Goal: Task Accomplishment & Management: Use online tool/utility

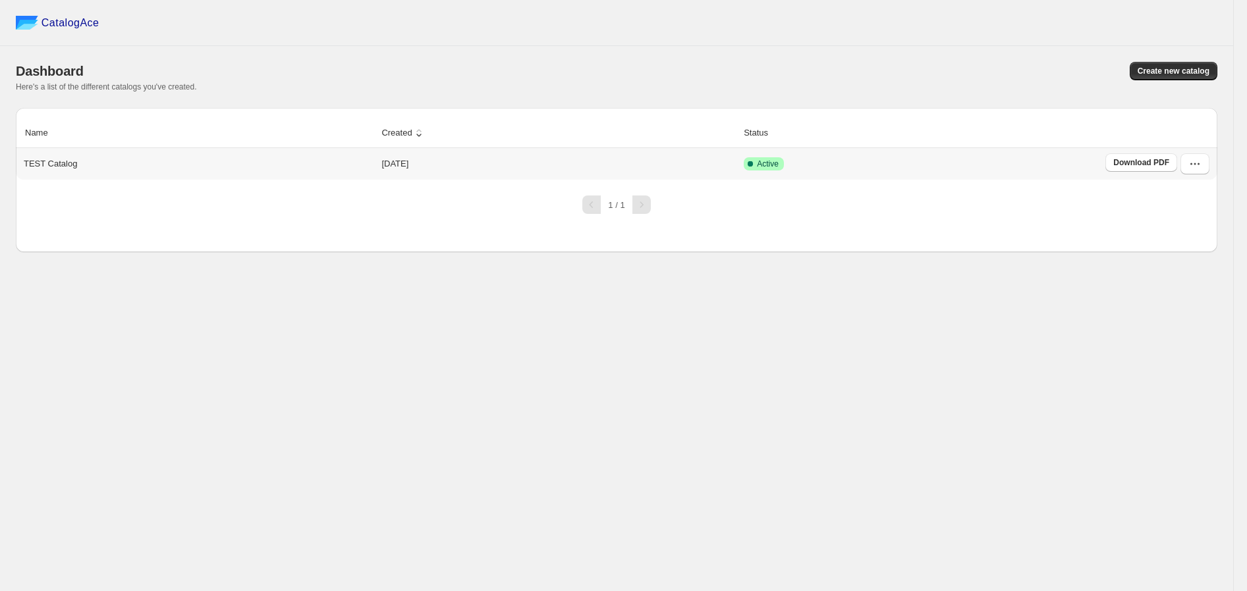
click at [63, 165] on p "TEST Catalog" at bounding box center [50, 163] width 53 height 13
click at [1203, 165] on button "button" at bounding box center [1194, 163] width 29 height 21
drag, startPoint x: 1175, startPoint y: 198, endPoint x: 1166, endPoint y: 194, distance: 9.8
click at [1175, 196] on span "View catalog" at bounding box center [1182, 193] width 48 height 10
click at [1169, 261] on span "Edit" at bounding box center [1165, 261] width 14 height 10
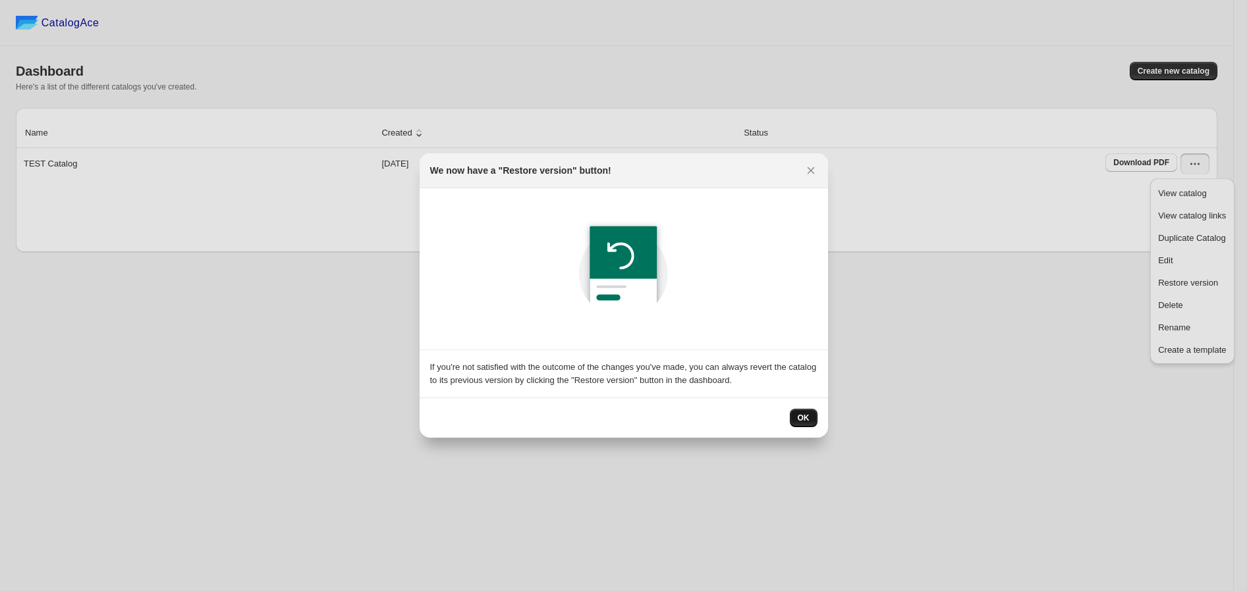
click at [800, 414] on span "OK" at bounding box center [804, 418] width 12 height 11
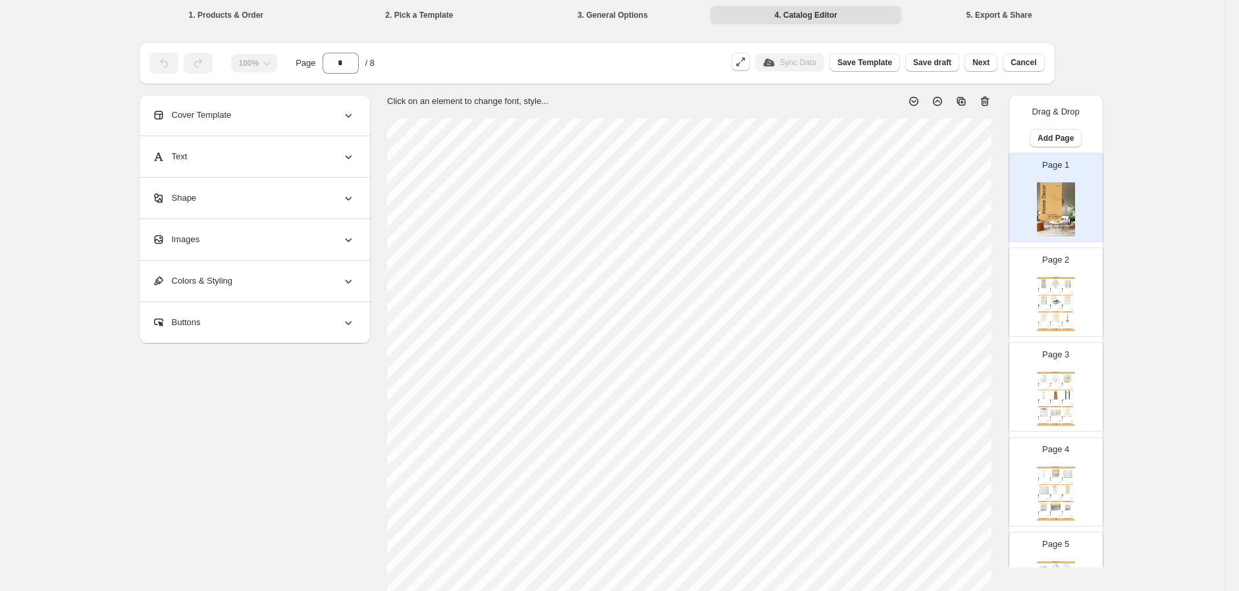
click at [1039, 293] on div "Wall Art" at bounding box center [1043, 292] width 8 height 1
type input "*"
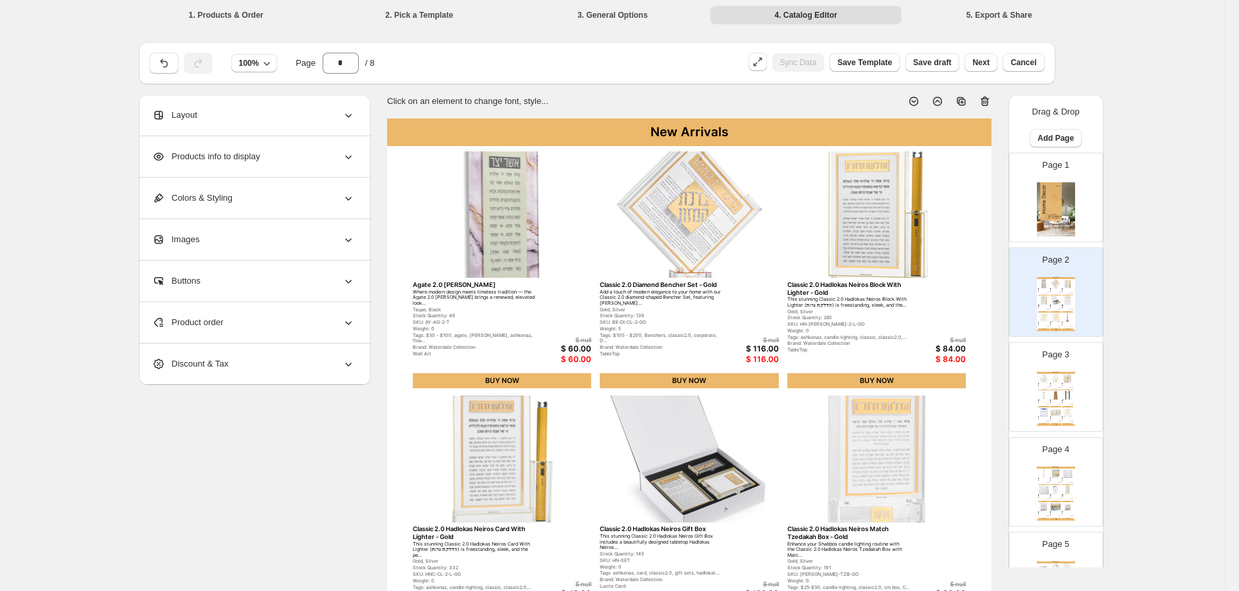
click at [313, 124] on div "Layout" at bounding box center [253, 115] width 203 height 41
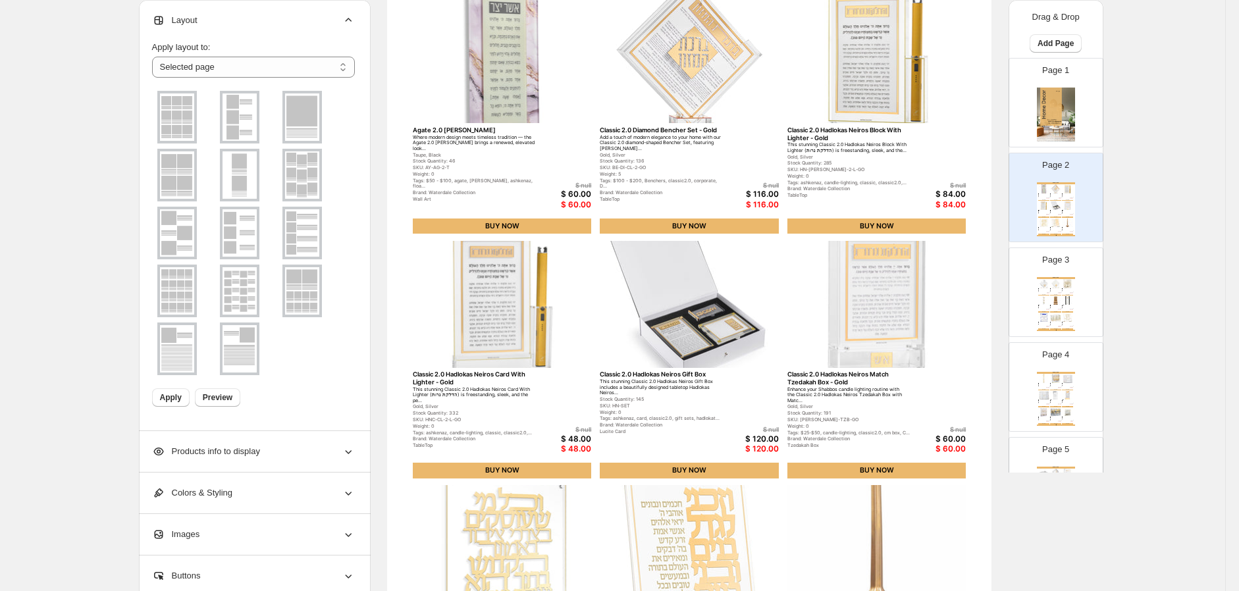
scroll to position [363, 0]
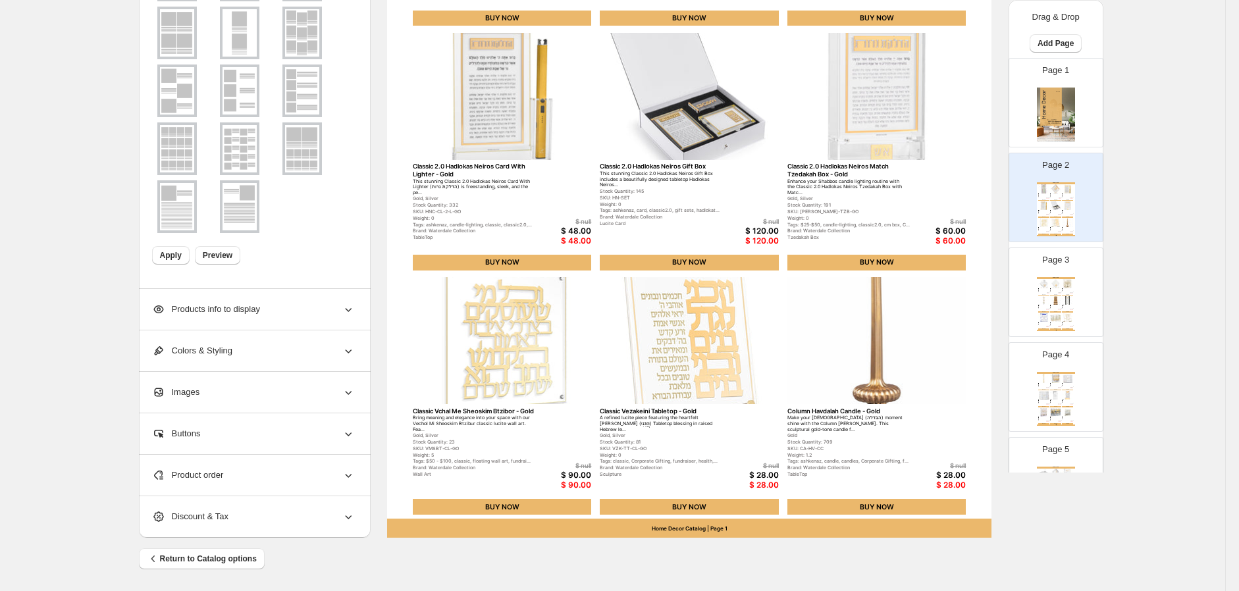
click at [279, 295] on div "Products info to display" at bounding box center [253, 309] width 203 height 41
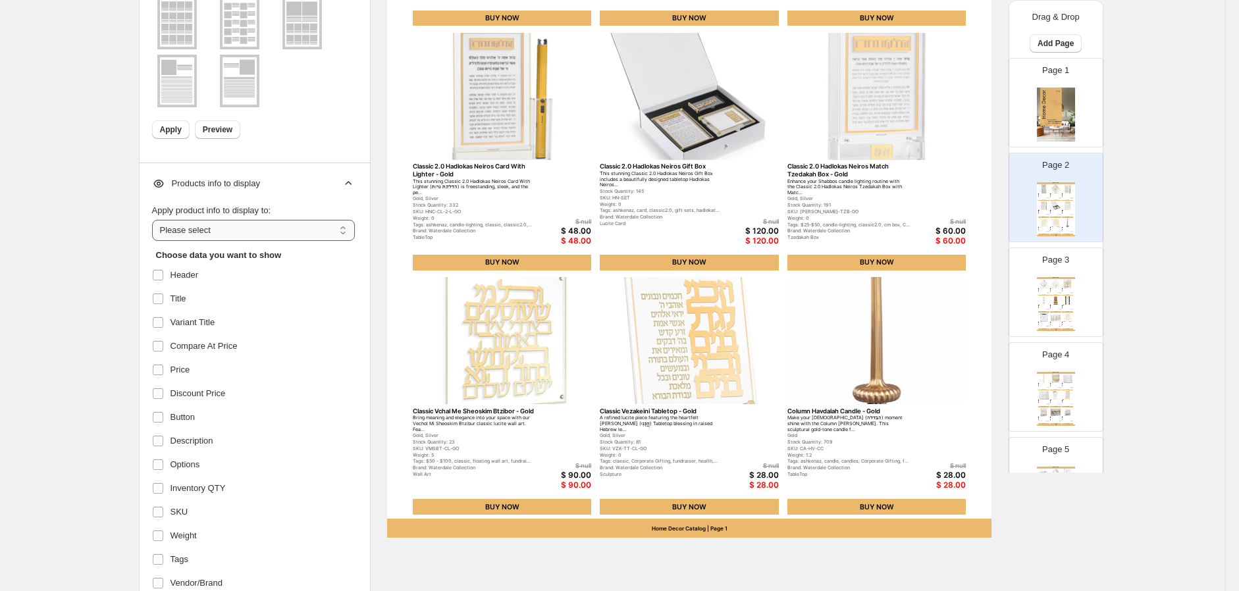
click at [266, 225] on select "**********" at bounding box center [253, 230] width 203 height 21
select select "**********"
click at [155, 220] on select "**********" at bounding box center [253, 230] width 203 height 21
click at [251, 279] on label "Header" at bounding box center [251, 275] width 199 height 21
click at [265, 399] on label "Discount Price" at bounding box center [251, 393] width 199 height 21
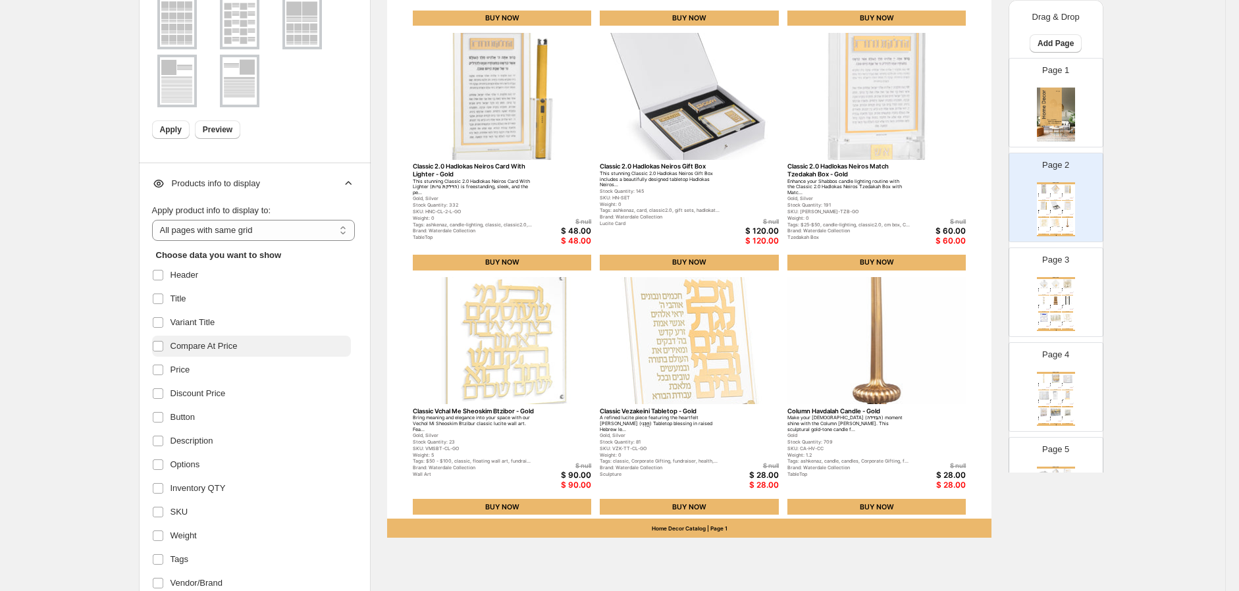
click at [265, 346] on label "Compare At Price" at bounding box center [251, 346] width 199 height 21
click at [197, 531] on span "Weight" at bounding box center [184, 535] width 26 height 13
click at [187, 555] on span "Tags" at bounding box center [180, 559] width 18 height 13
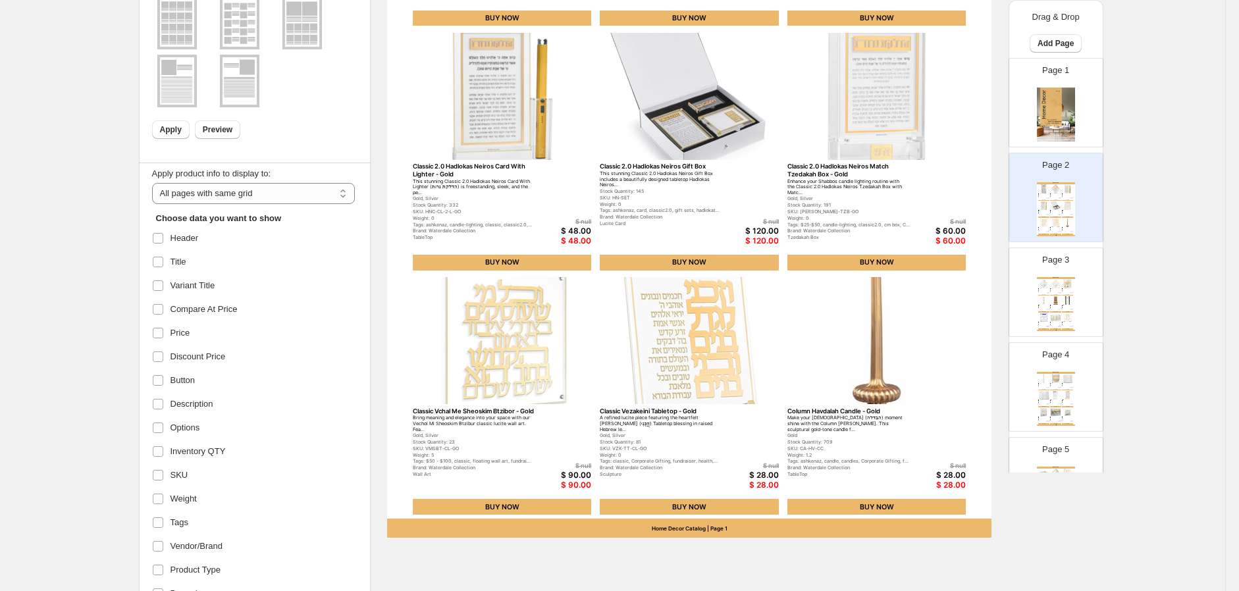
scroll to position [73, 0]
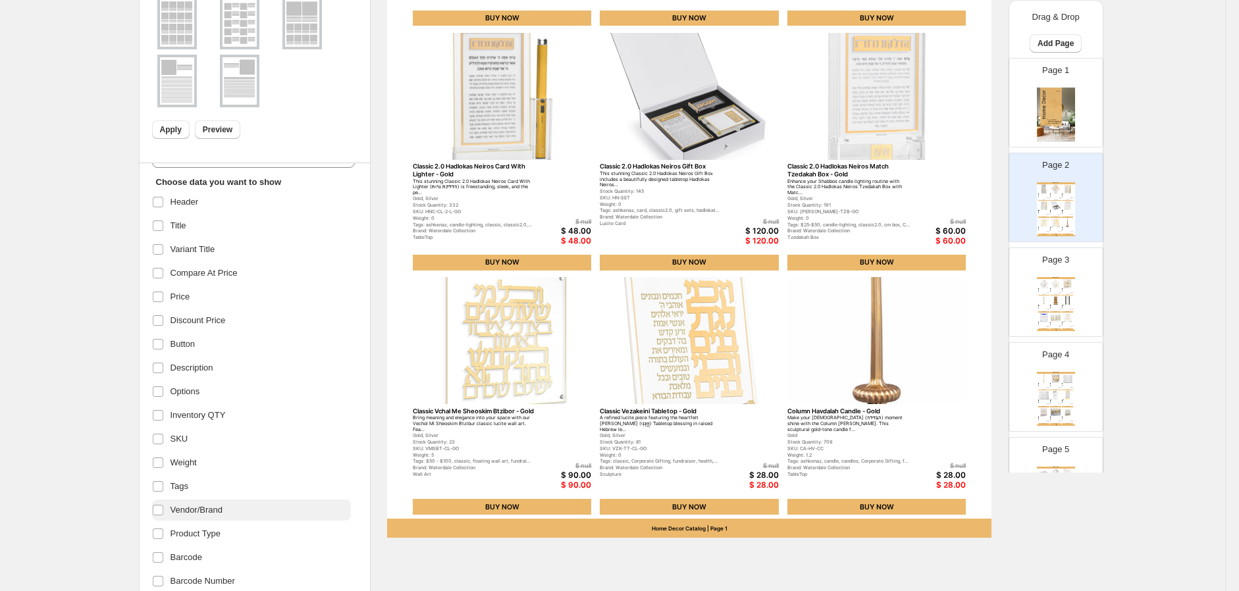
click at [232, 515] on label "Vendor/Brand" at bounding box center [251, 510] width 199 height 21
click at [216, 535] on span "Product Type" at bounding box center [196, 534] width 50 height 13
click at [202, 556] on span "Barcode" at bounding box center [187, 557] width 32 height 13
drag, startPoint x: 195, startPoint y: 575, endPoint x: 227, endPoint y: 536, distance: 50.5
click at [198, 573] on label "Barcode Number" at bounding box center [251, 581] width 199 height 21
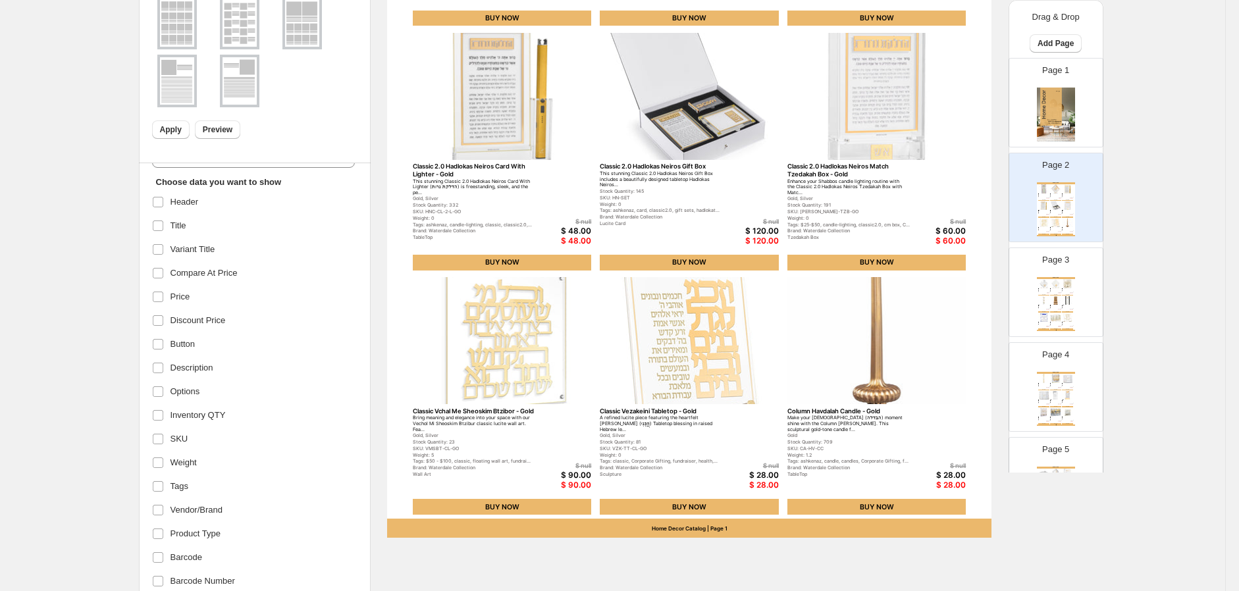
scroll to position [135, 0]
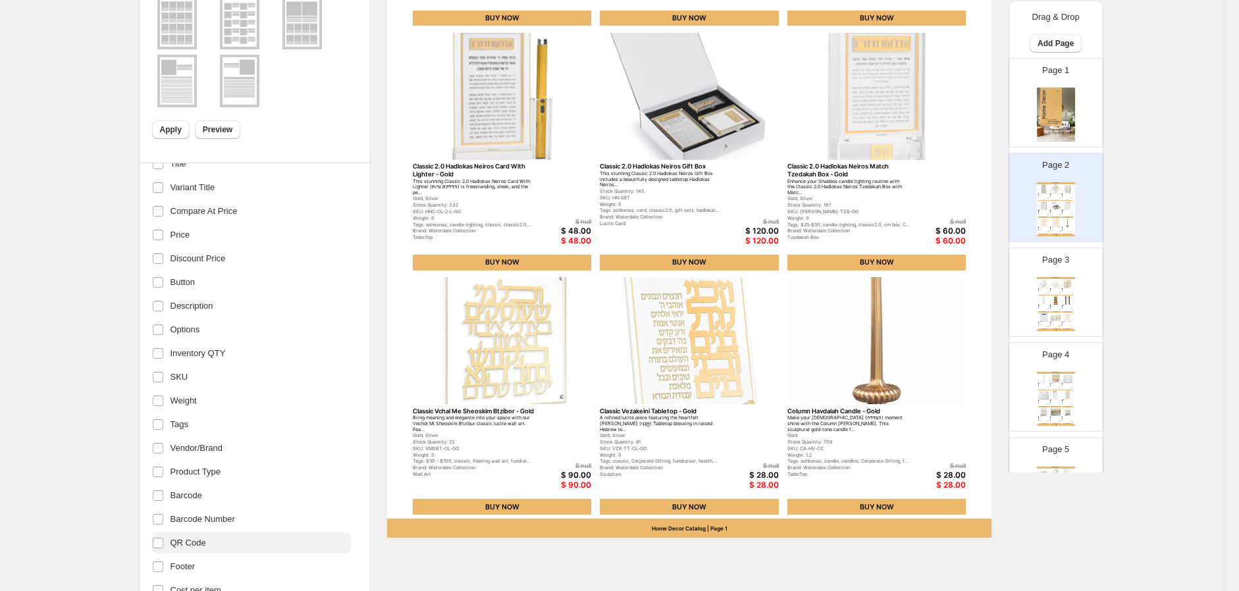
click at [211, 533] on label "QR Code" at bounding box center [251, 543] width 199 height 21
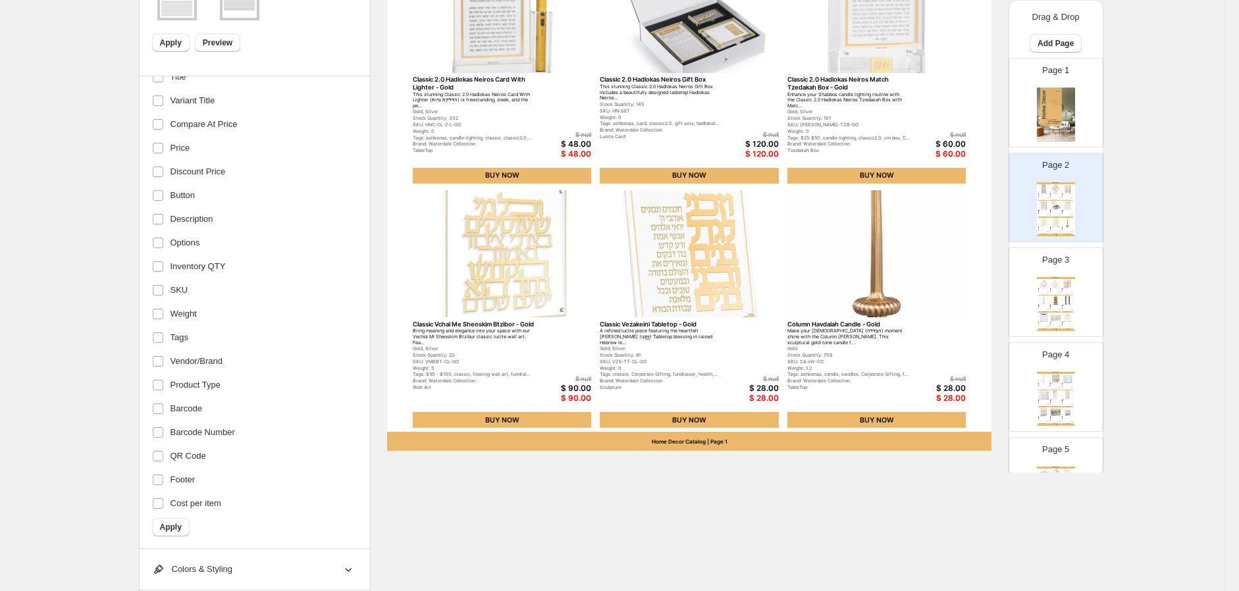
scroll to position [582, 0]
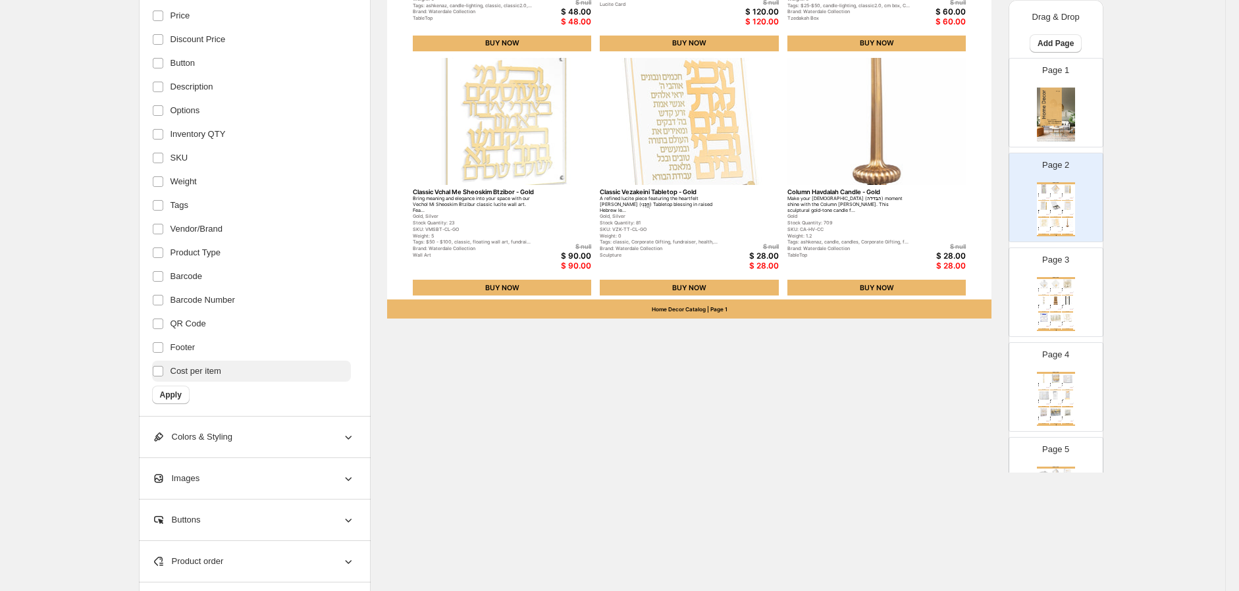
click at [292, 363] on label "Cost per item" at bounding box center [251, 371] width 199 height 21
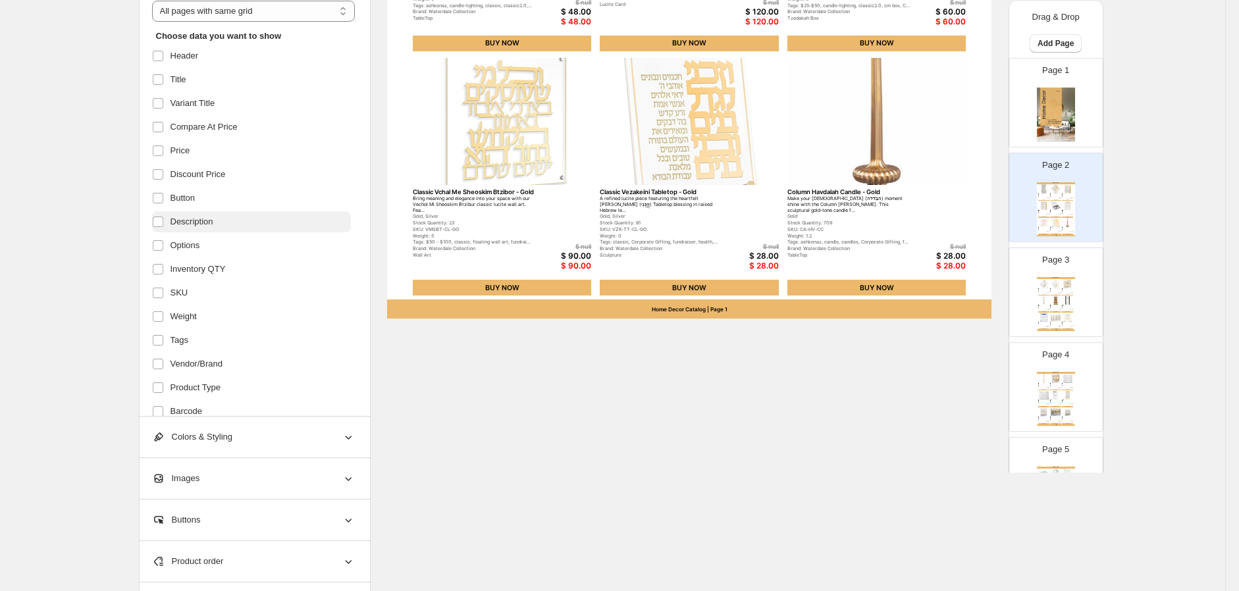
click at [208, 229] on label "Description" at bounding box center [251, 221] width 199 height 21
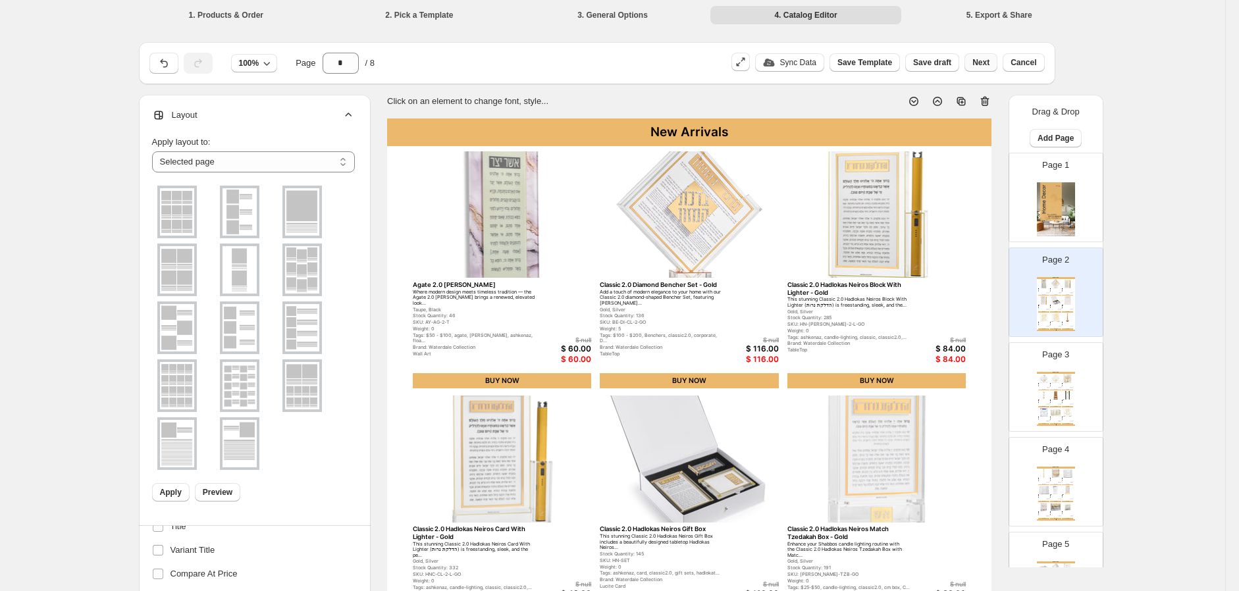
click at [983, 66] on span "Next" at bounding box center [981, 62] width 17 height 11
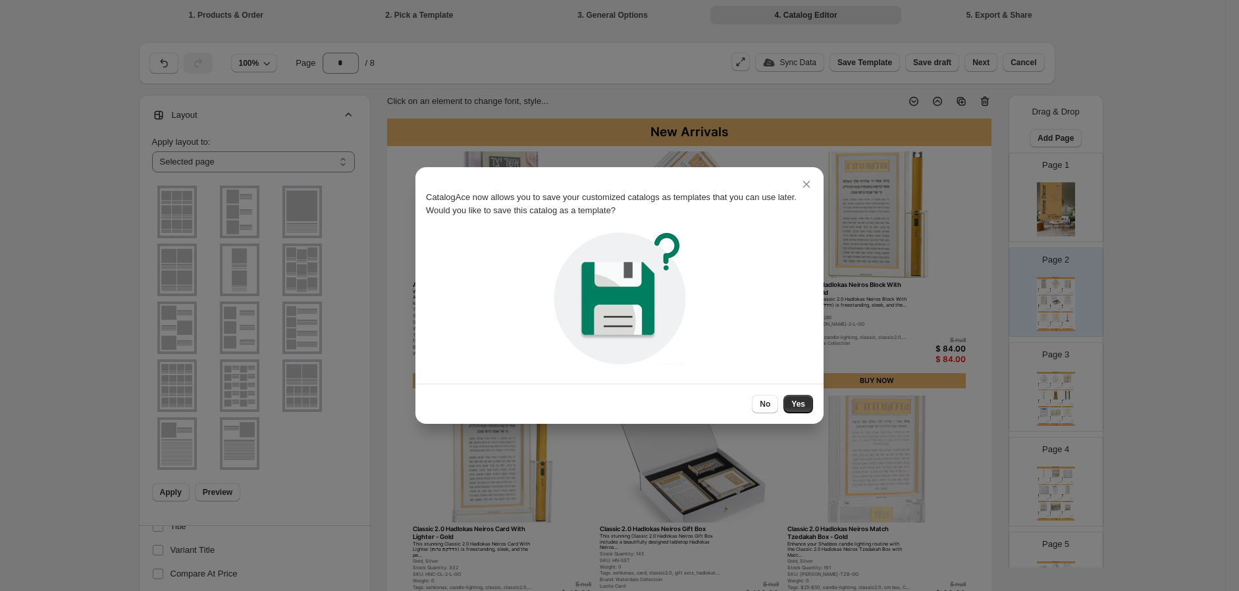
click at [807, 406] on button "Yes" at bounding box center [799, 404] width 30 height 18
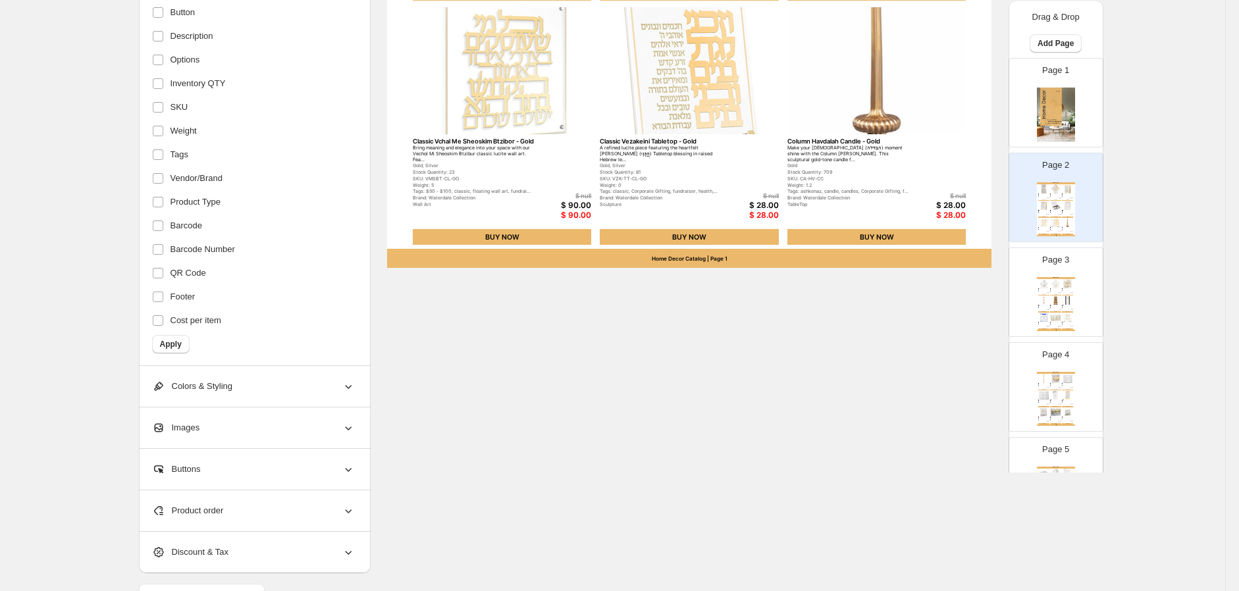
scroll to position [659, 0]
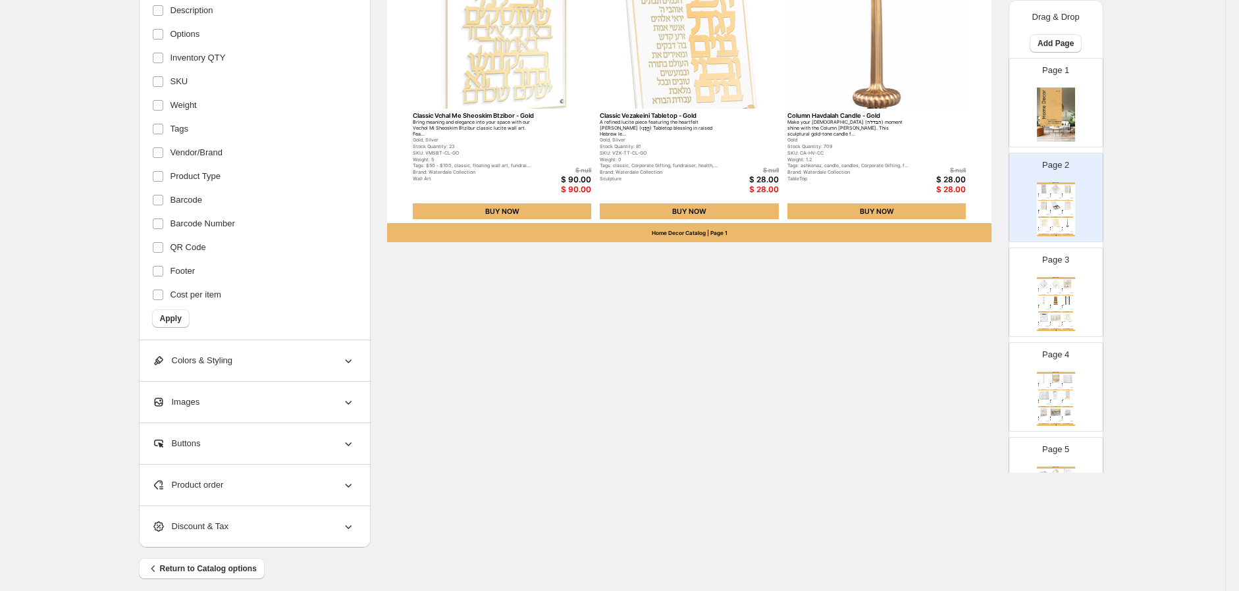
click at [182, 325] on button "Apply" at bounding box center [171, 319] width 38 height 18
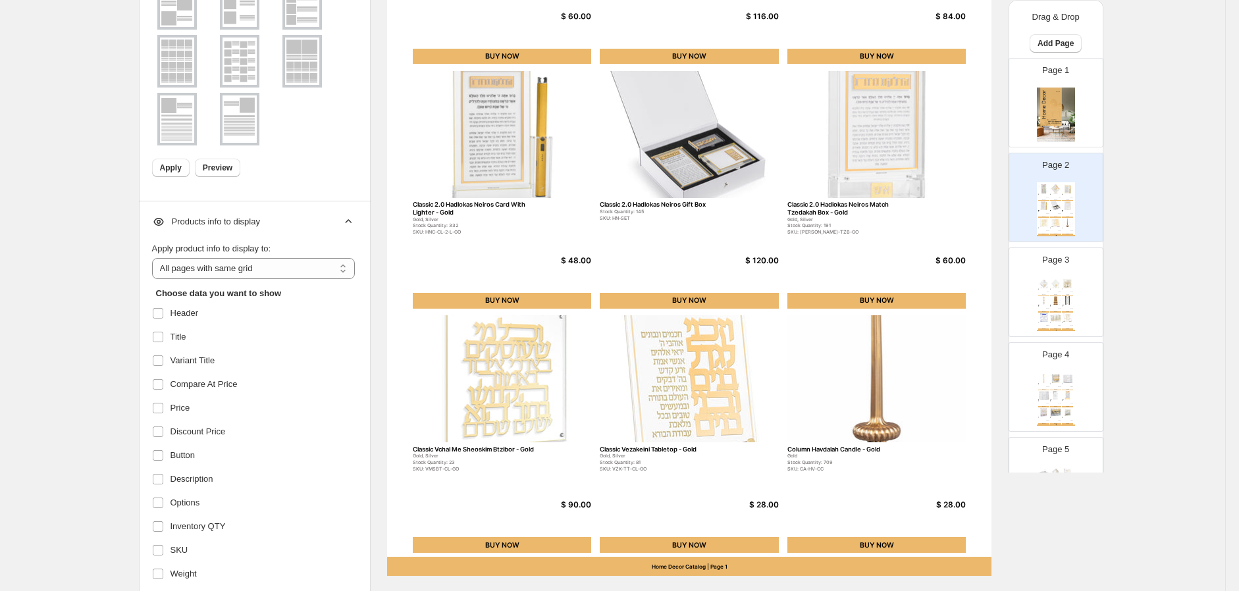
scroll to position [292, 0]
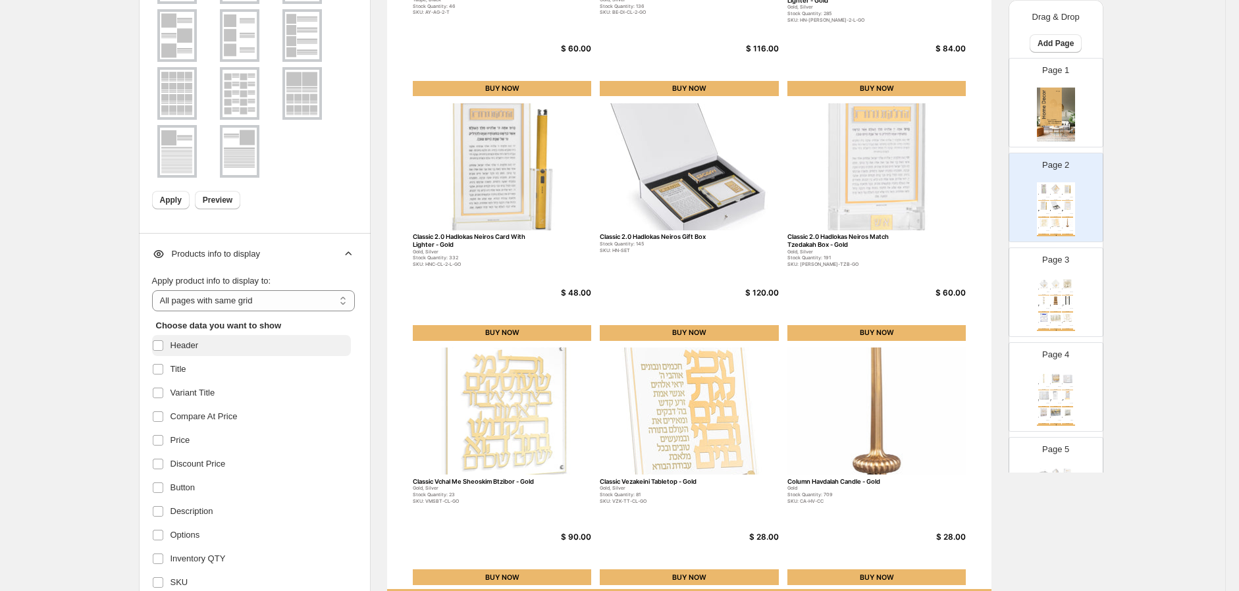
click at [186, 351] on span "Header" at bounding box center [185, 345] width 28 height 13
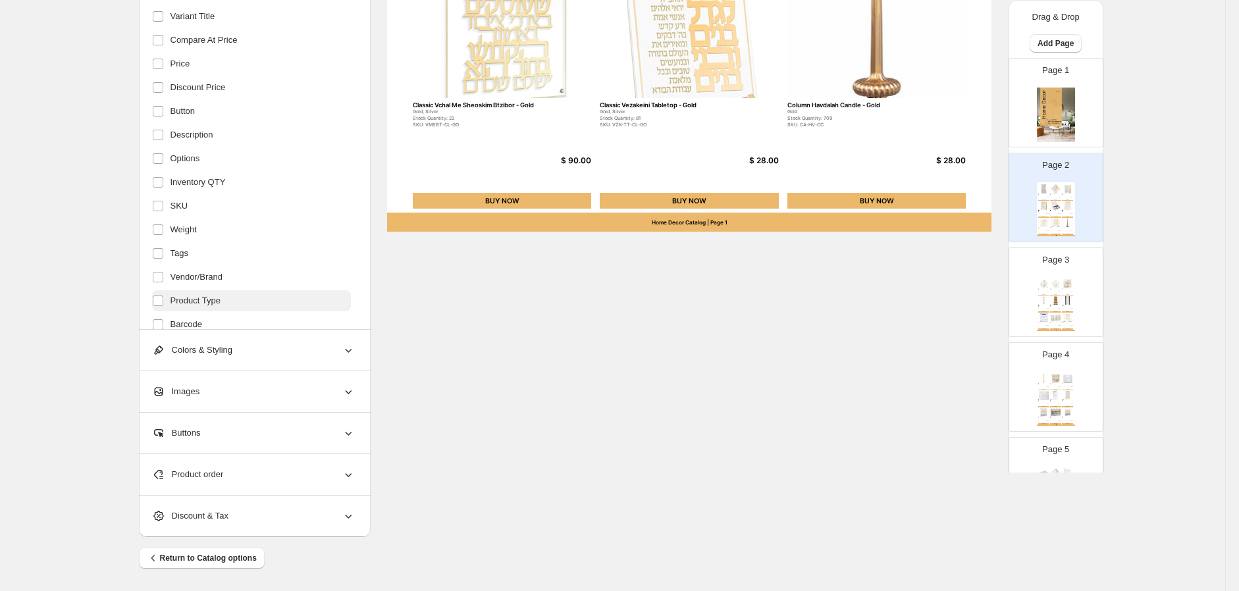
scroll to position [135, 0]
click at [200, 300] on form "Choose data you want to show Header Title Variant Title Compare At Price Price …" at bounding box center [253, 59] width 203 height 518
click at [182, 306] on span "Apply" at bounding box center [171, 308] width 22 height 11
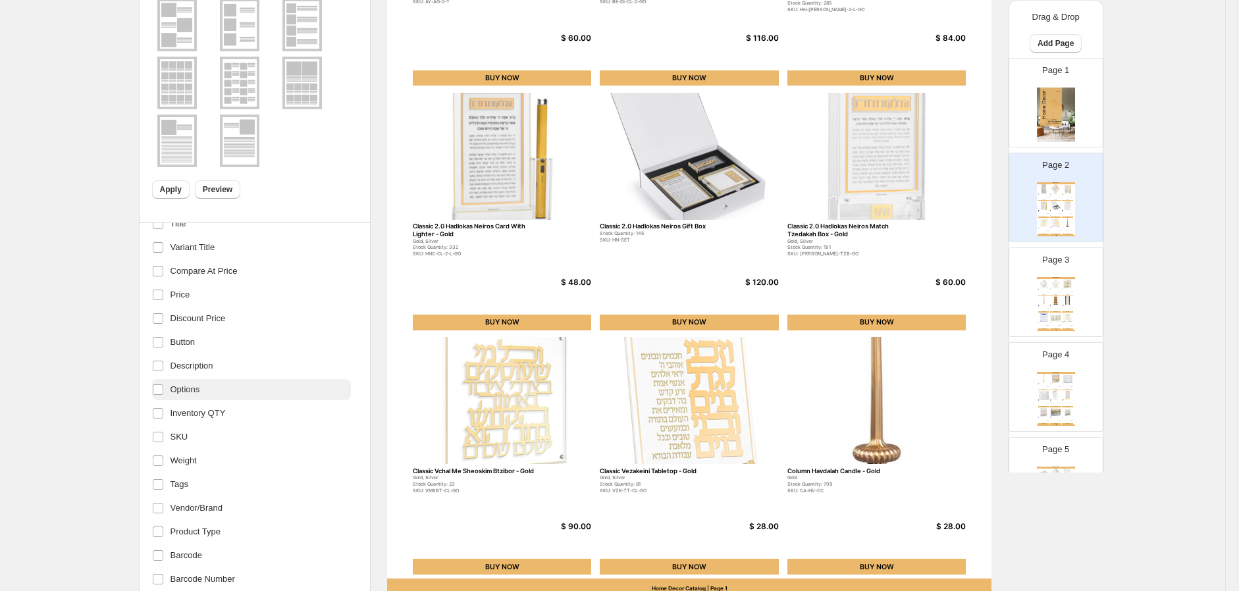
scroll to position [512, 0]
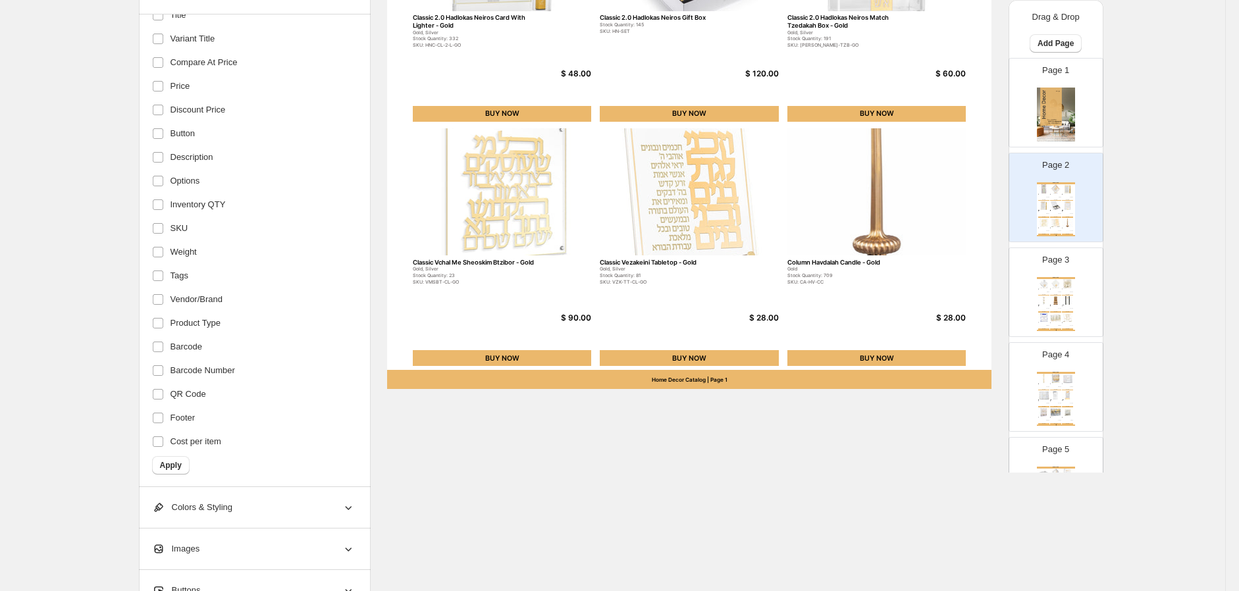
click at [216, 523] on div "Colors & Styling" at bounding box center [253, 507] width 203 height 41
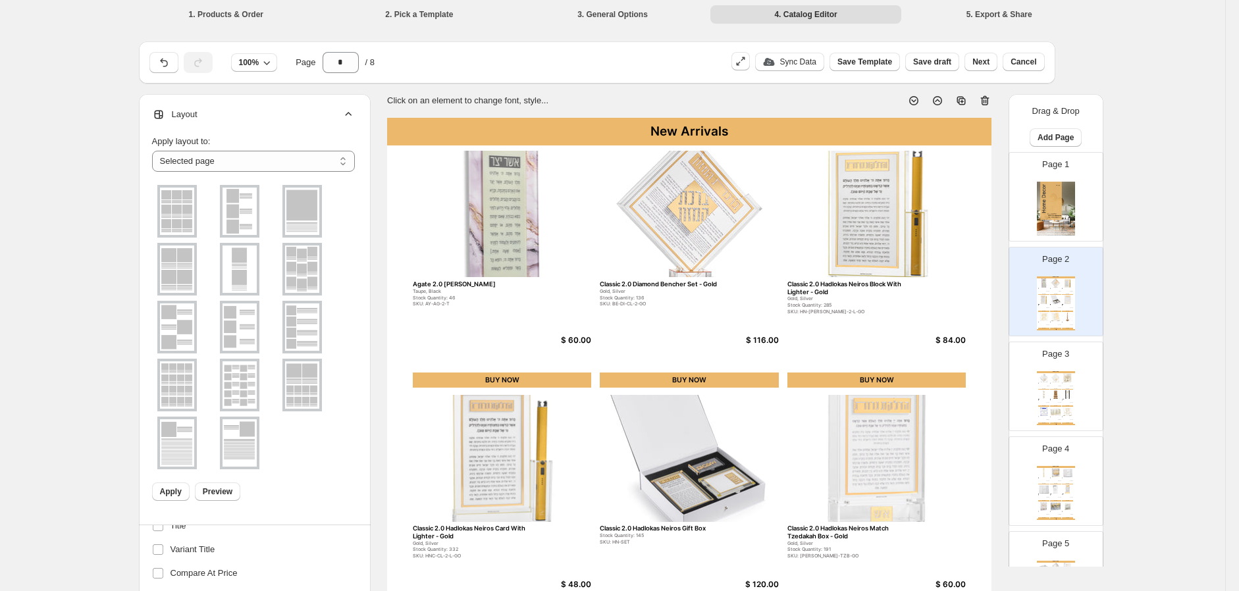
scroll to position [0, 0]
click at [985, 59] on span "Next" at bounding box center [981, 62] width 17 height 11
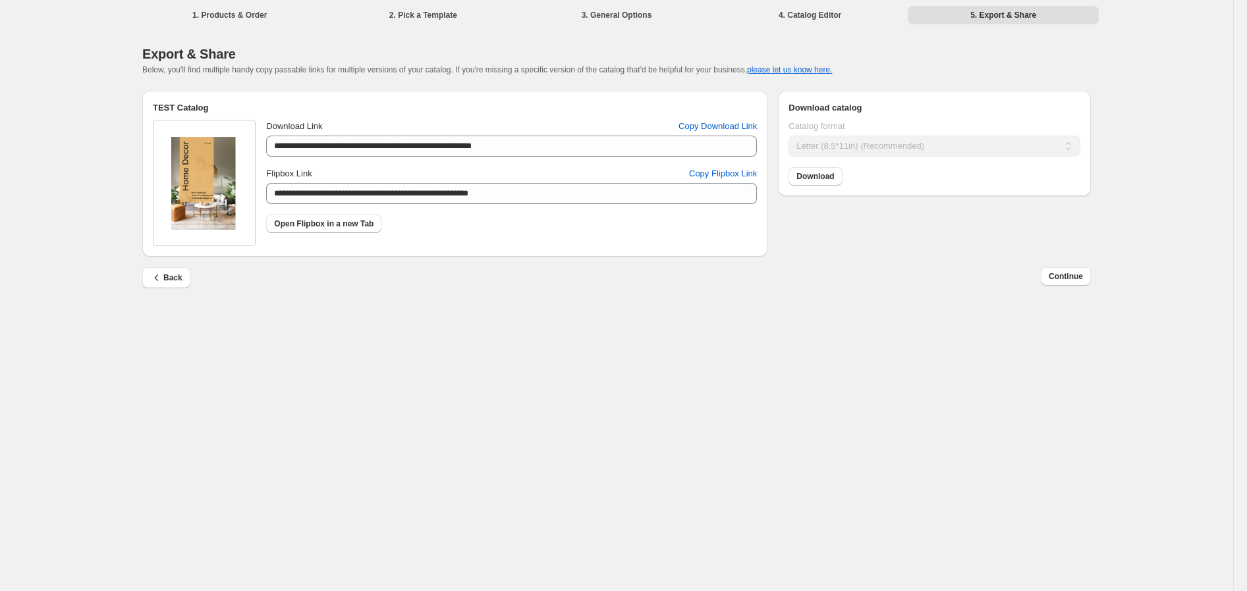
click at [421, 134] on div "**********" at bounding box center [511, 138] width 491 height 37
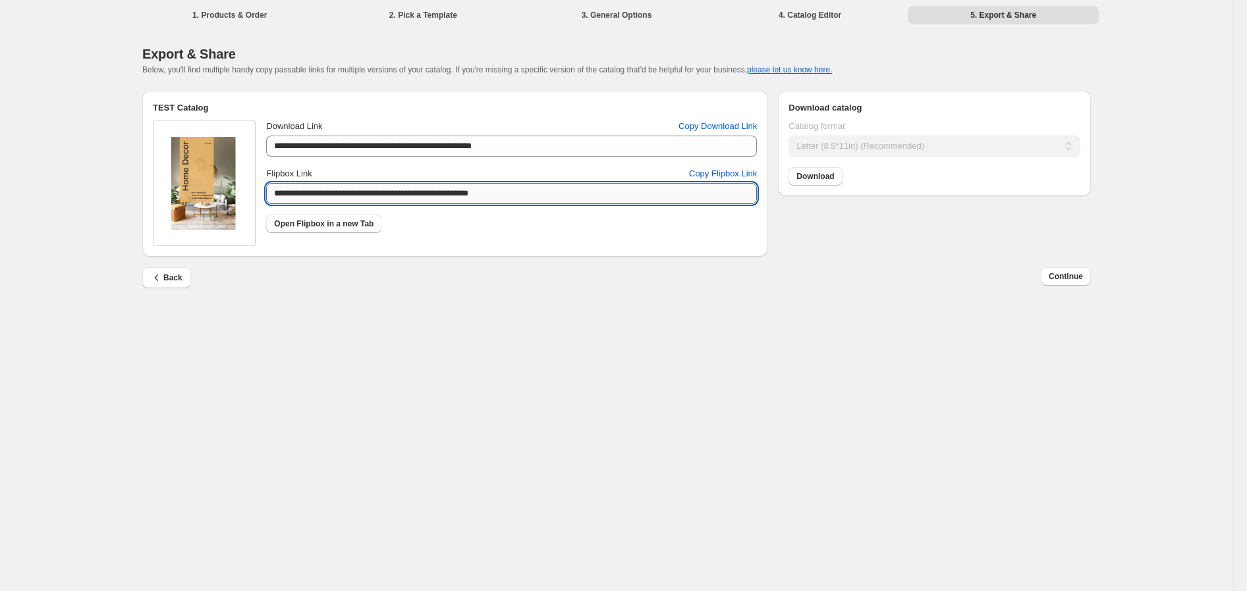
click at [367, 194] on input "**********" at bounding box center [511, 193] width 491 height 21
click at [727, 171] on span "Copy Flipbox Link" at bounding box center [723, 173] width 68 height 13
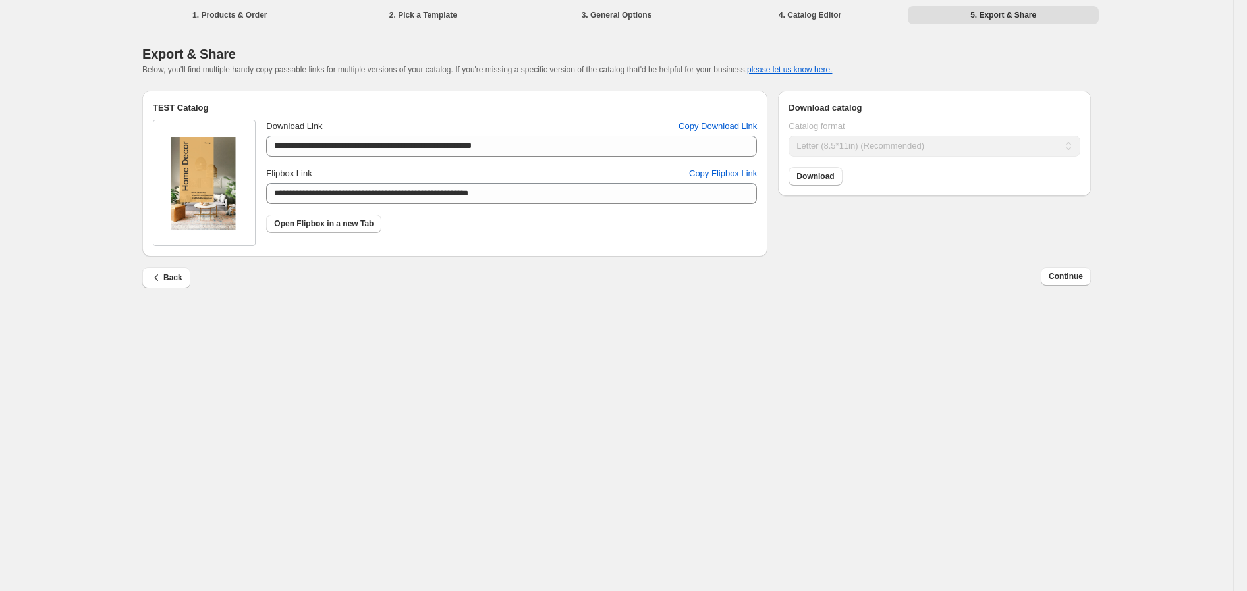
drag, startPoint x: 354, startPoint y: 468, endPoint x: 364, endPoint y: 485, distance: 19.2
click at [359, 474] on div "**********" at bounding box center [616, 295] width 1233 height 591
click at [396, 371] on div "**********" at bounding box center [616, 295] width 1233 height 591
click at [732, 167] on span "Copy Flipbox Link" at bounding box center [723, 173] width 68 height 13
click at [622, 14] on li "3. General Options" at bounding box center [616, 14] width 191 height 18
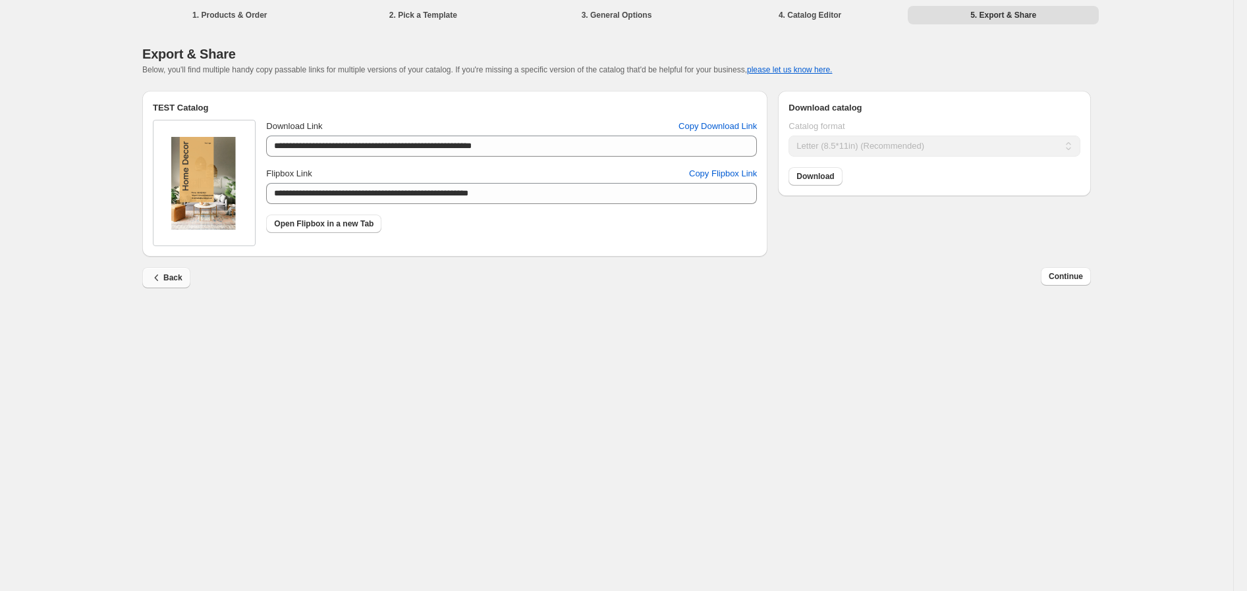
click at [163, 273] on icon "button" at bounding box center [156, 277] width 13 height 13
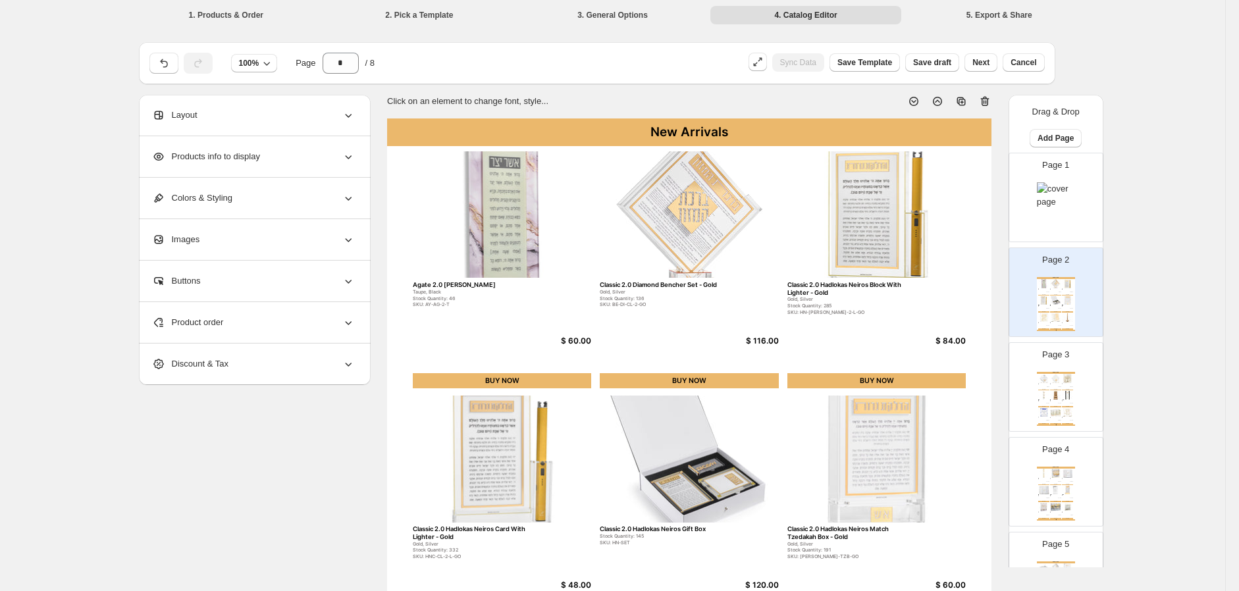
drag, startPoint x: 238, startPoint y: 18, endPoint x: 261, endPoint y: 34, distance: 27.9
click at [238, 18] on li "1. Products & Order" at bounding box center [226, 14] width 191 height 18
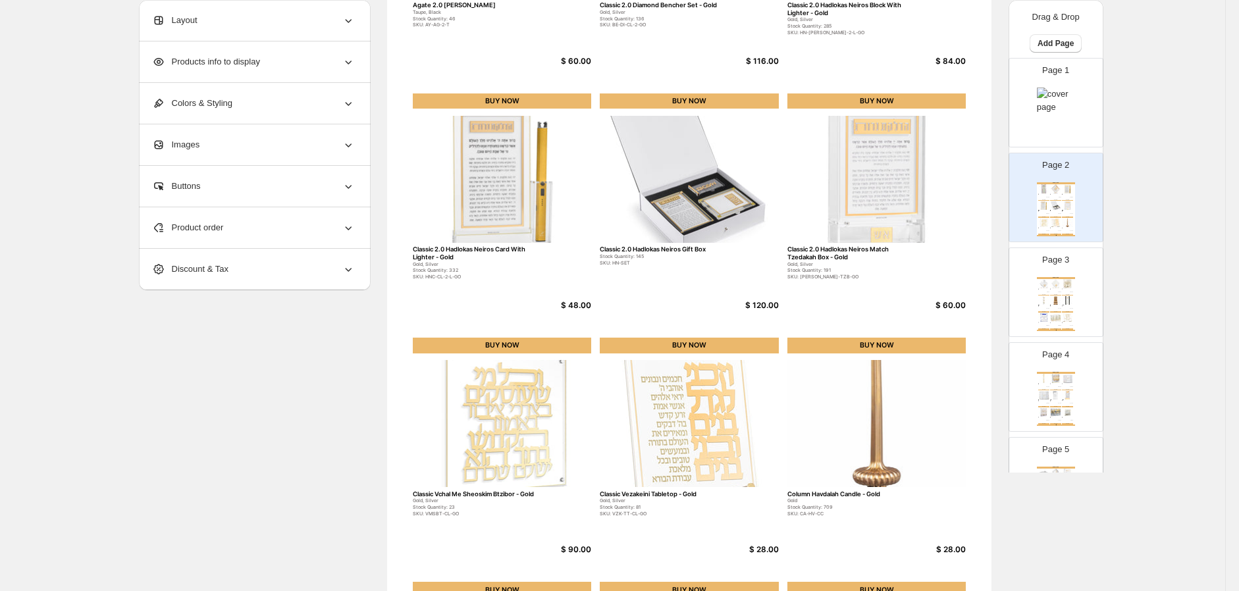
scroll to position [363, 0]
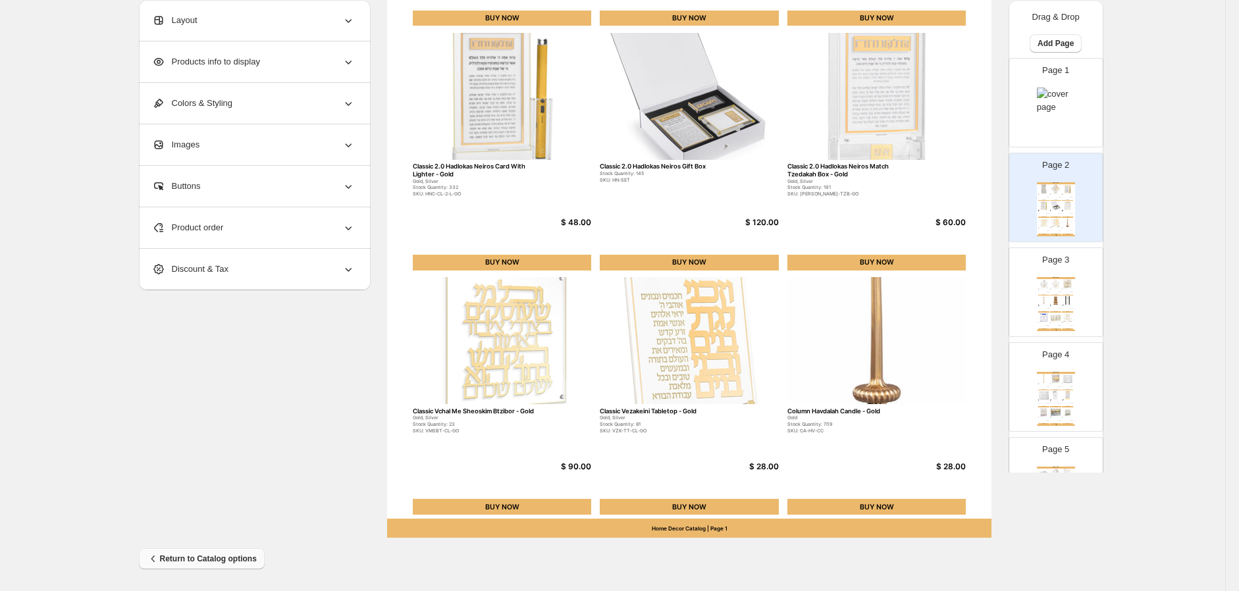
drag, startPoint x: 187, startPoint y: 549, endPoint x: 192, endPoint y: 556, distance: 8.4
click at [246, 461] on div "**********" at bounding box center [607, 128] width 959 height 918
click at [189, 556] on span "Return to Catalog options" at bounding box center [202, 559] width 110 height 13
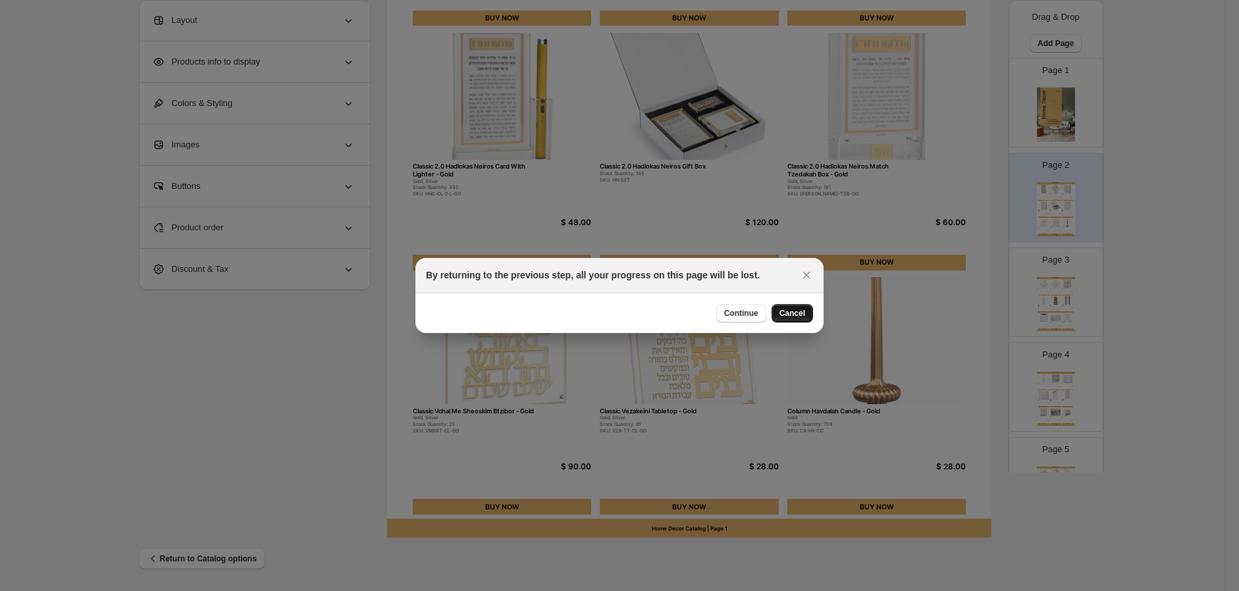
click at [793, 306] on button "Cancel" at bounding box center [792, 313] width 41 height 18
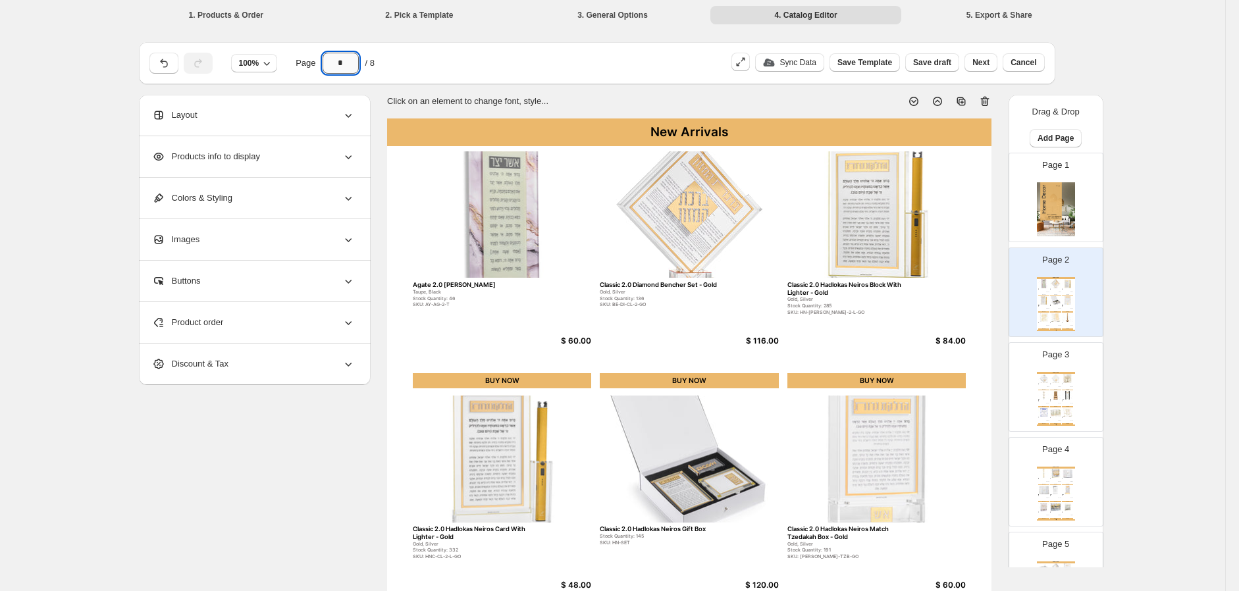
click at [346, 56] on input "*" at bounding box center [341, 63] width 36 height 21
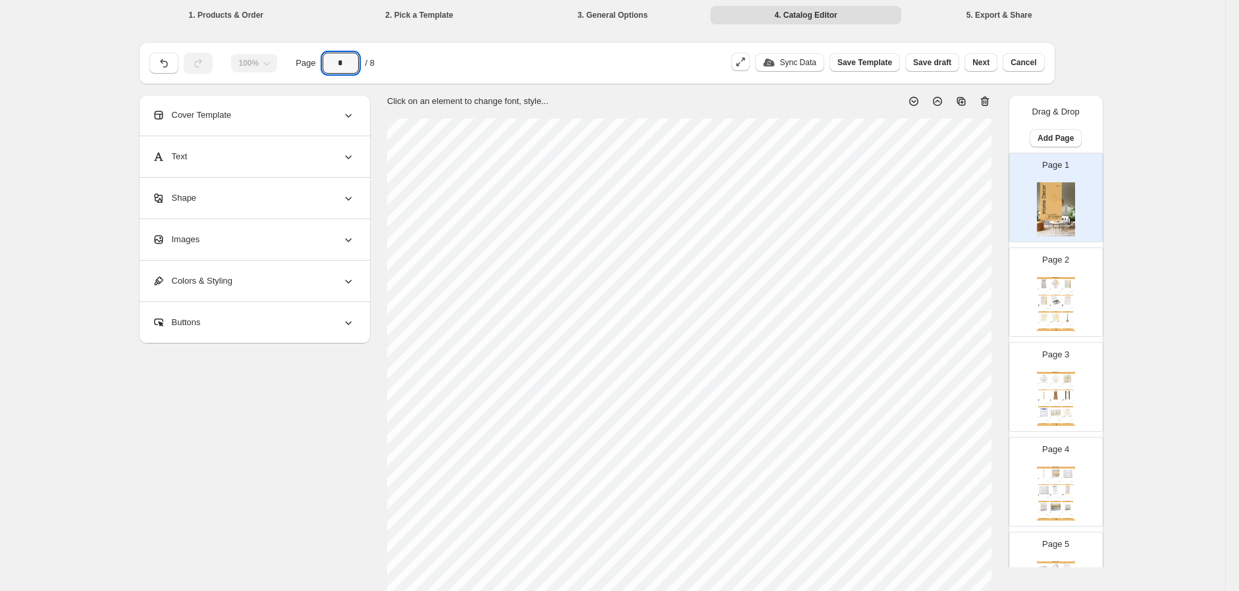
type input "*"
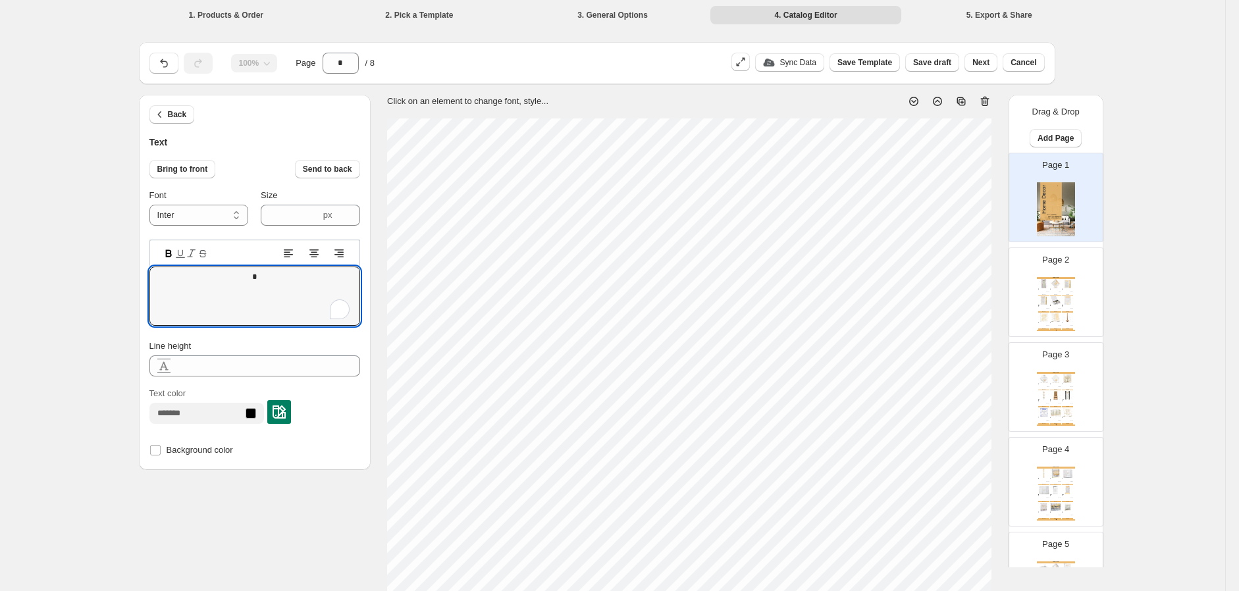
type textarea "**"
